Goal: Task Accomplishment & Management: Use online tool/utility

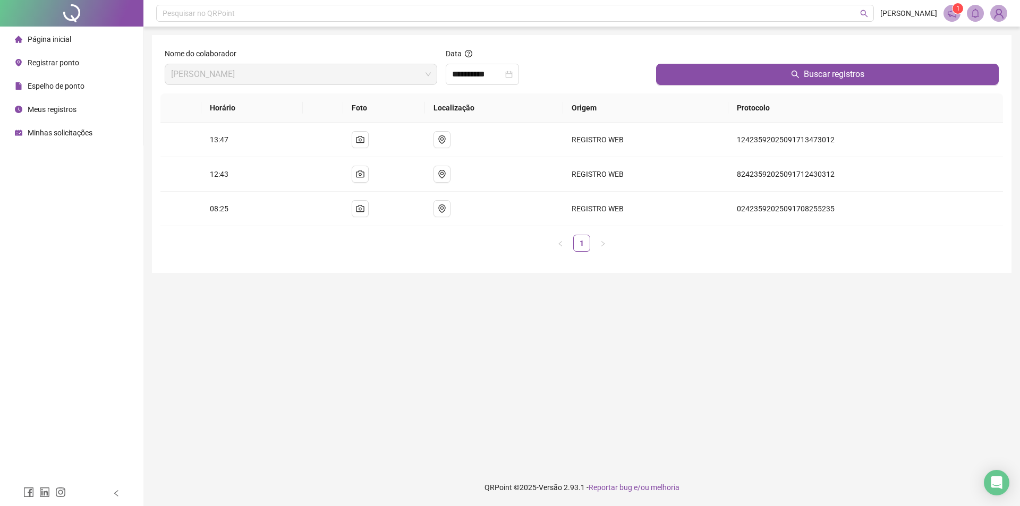
click at [39, 61] on span "Registrar ponto" at bounding box center [54, 62] width 52 height 8
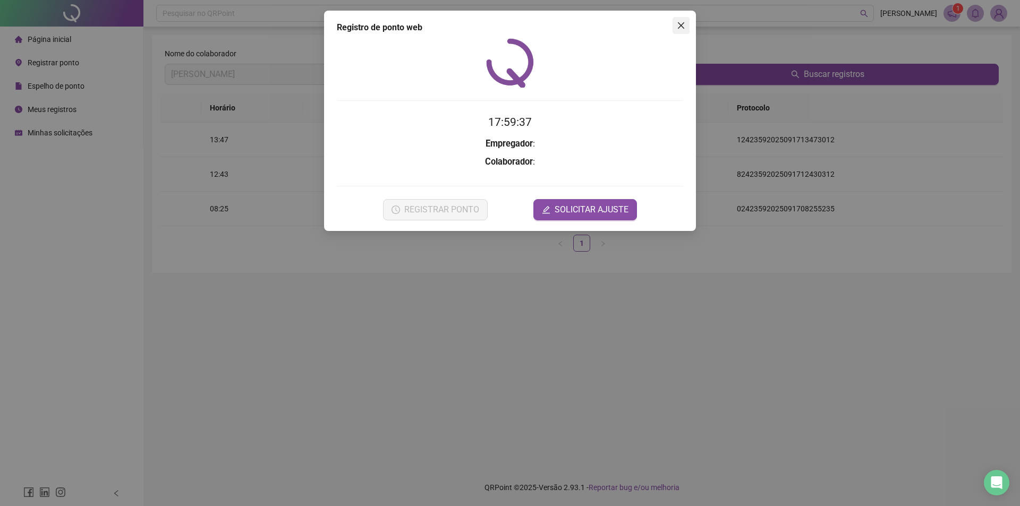
click at [681, 21] on icon "close" at bounding box center [681, 25] width 8 height 8
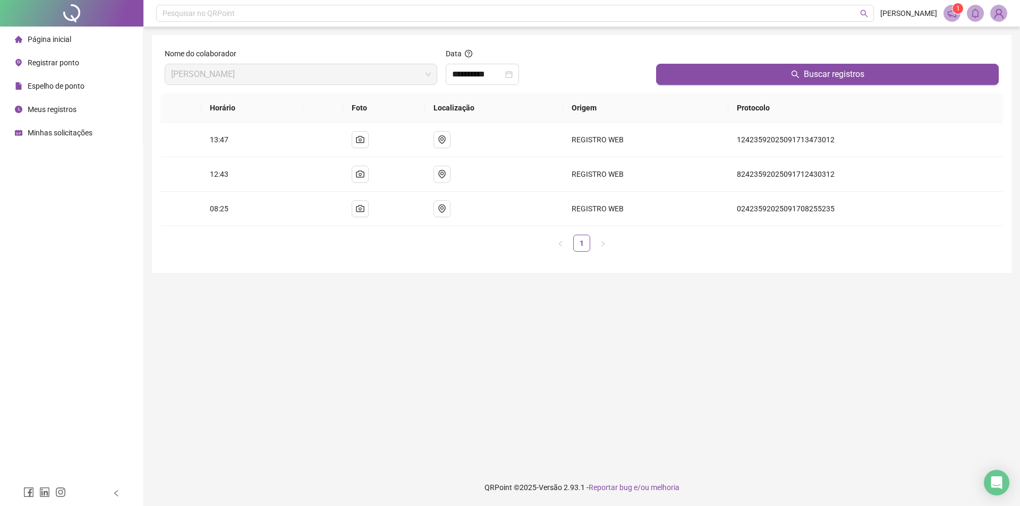
click at [61, 59] on span "Registrar ponto" at bounding box center [54, 62] width 52 height 8
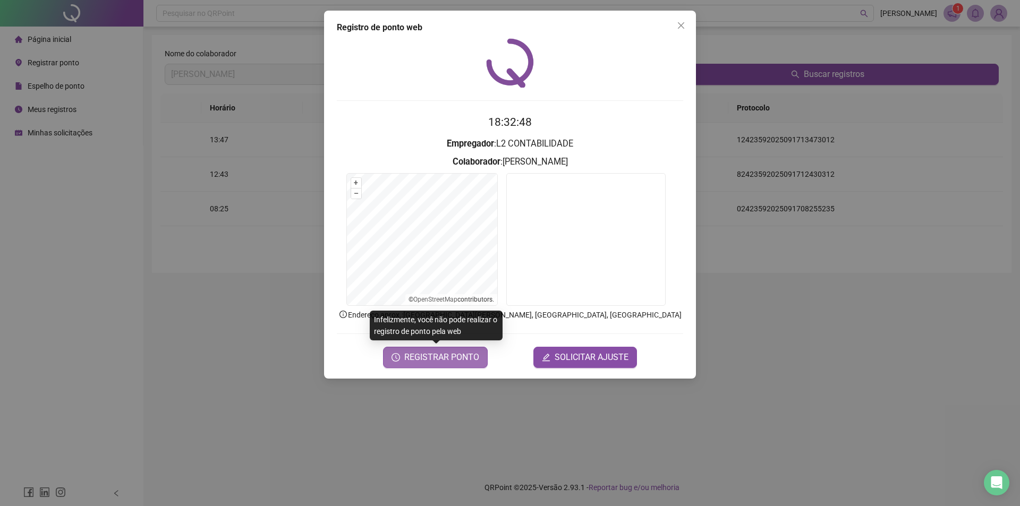
click at [434, 358] on span "REGISTRAR PONTO" at bounding box center [441, 357] width 75 height 13
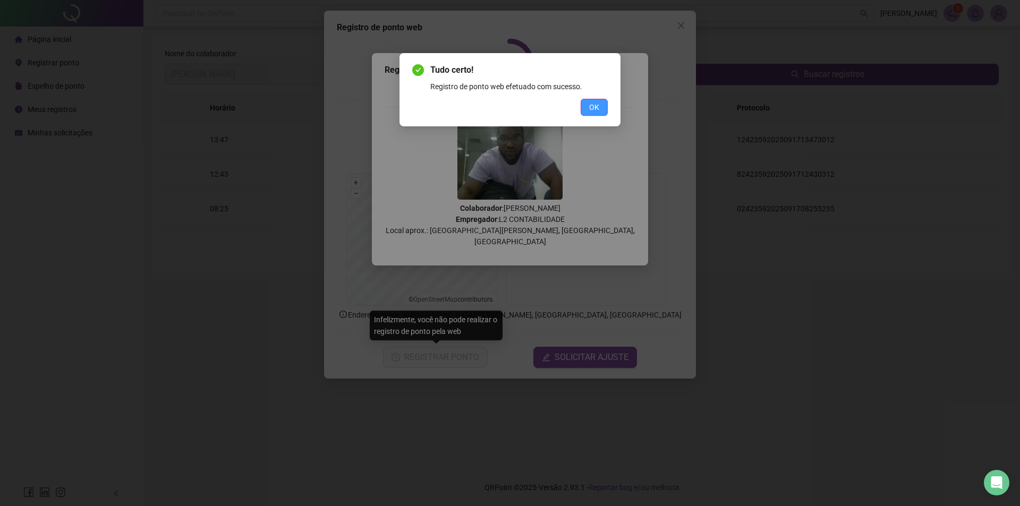
click at [595, 104] on span "OK" at bounding box center [594, 107] width 10 height 12
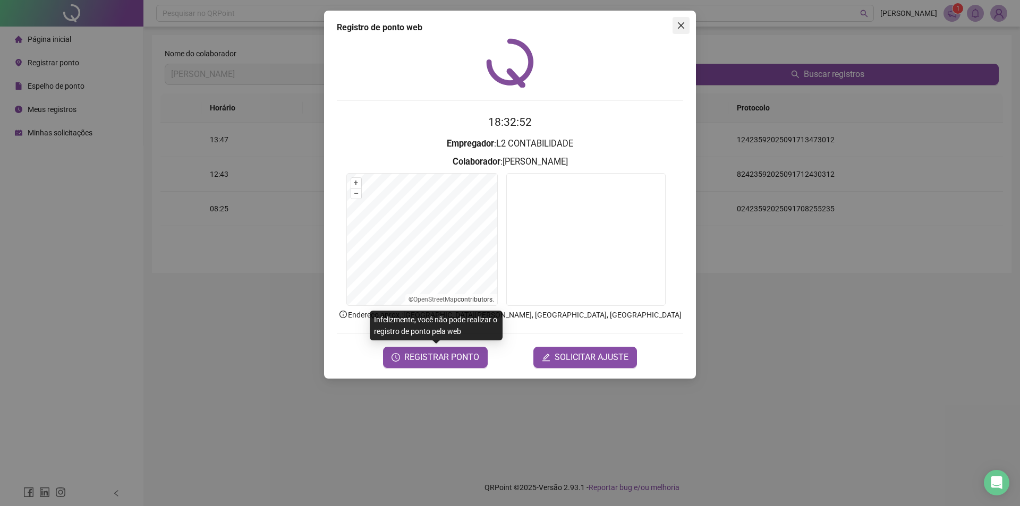
click at [680, 26] on icon "close" at bounding box center [681, 25] width 6 height 6
